Goal: Transaction & Acquisition: Purchase product/service

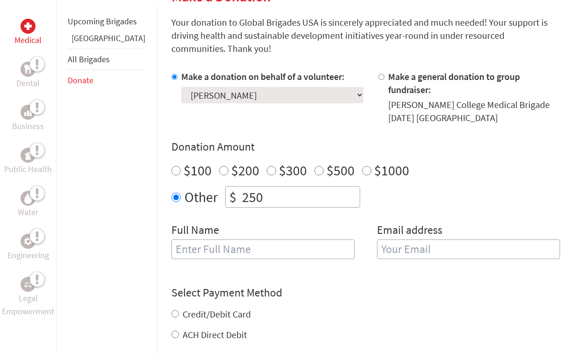
scroll to position [253, 0]
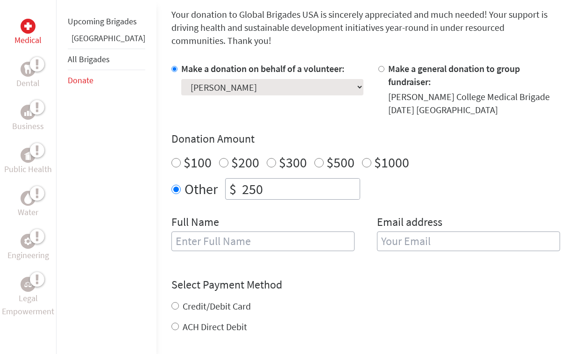
click at [291, 231] on input "text" at bounding box center [262, 241] width 183 height 20
type input "[PERSON_NAME]"
type input "[EMAIL_ADDRESS][PERSON_NAME][DOMAIN_NAME]"
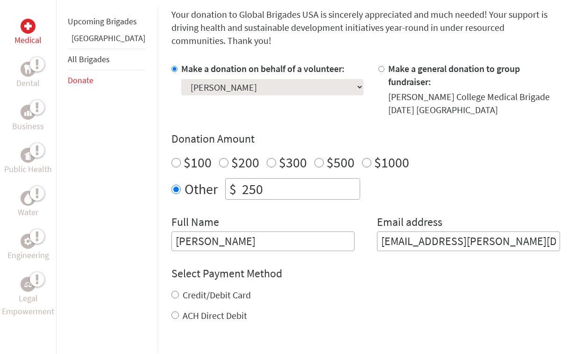
click at [194, 289] on label "Credit/Debit Card" at bounding box center [217, 295] width 68 height 12
click at [179, 291] on input "Credit/Debit Card" at bounding box center [174, 294] width 7 height 7
radio input "true"
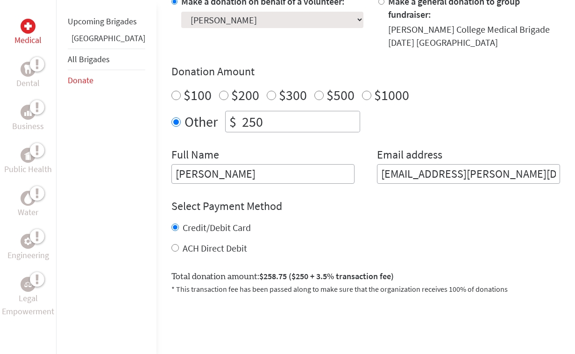
scroll to position [322, 0]
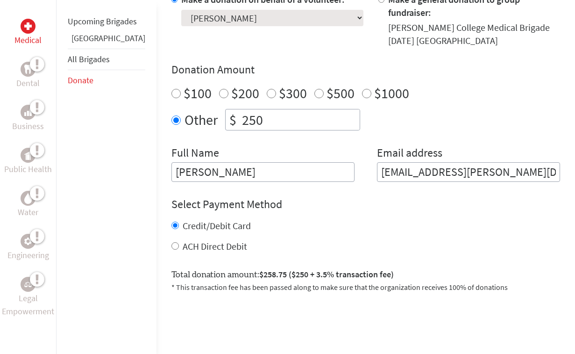
click at [183, 240] on label "ACH Direct Debit" at bounding box center [215, 246] width 64 height 12
click at [179, 242] on input "ACH Direct Debit" at bounding box center [174, 245] width 7 height 7
radio input "true"
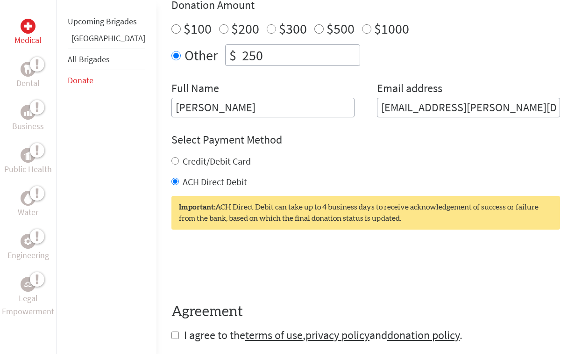
scroll to position [407, 0]
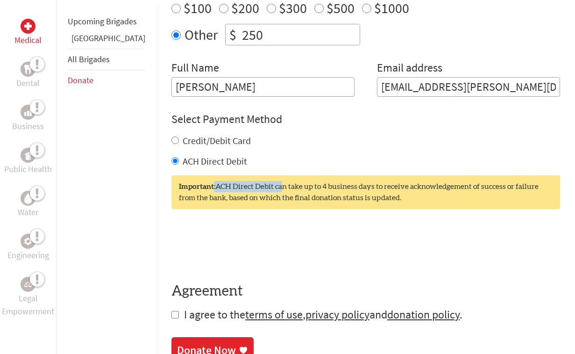
drag, startPoint x: 181, startPoint y: 161, endPoint x: 246, endPoint y: 156, distance: 65.1
click at [246, 175] on div "Important: ACH Direct Debit can take up to 4 business days to receive acknowled…" at bounding box center [365, 192] width 389 height 34
copy div ": ACH Direct Debit c"
click at [192, 135] on label "Credit/Debit Card" at bounding box center [217, 141] width 68 height 12
click at [179, 136] on input "Credit/Debit Card" at bounding box center [174, 139] width 7 height 7
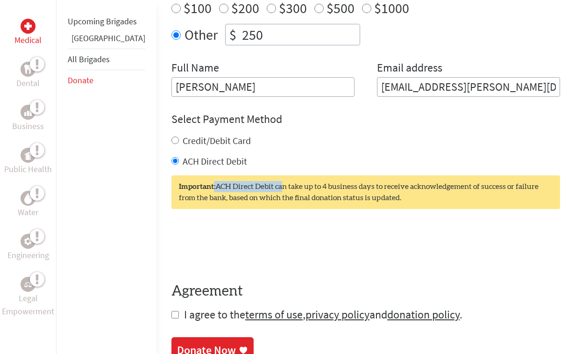
radio input "true"
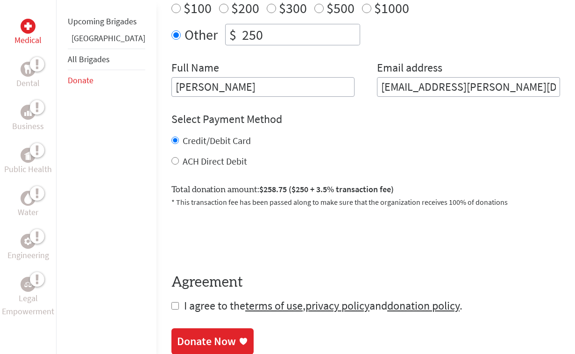
click at [171, 280] on form "Make a donation on behalf of a volunteer: Select a volunteer... [PERSON_NAME] D…" at bounding box center [365, 110] width 389 height 405
click at [171, 302] on input "checkbox" at bounding box center [174, 305] width 7 height 7
checkbox input "true"
click at [177, 335] on div "Donate Now" at bounding box center [206, 342] width 59 height 15
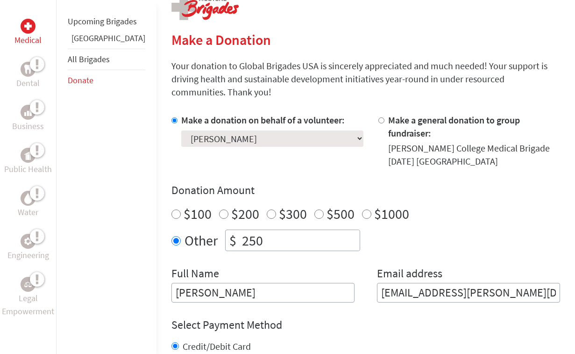
scroll to position [202, 0]
